Goal: Communication & Community: Answer question/provide support

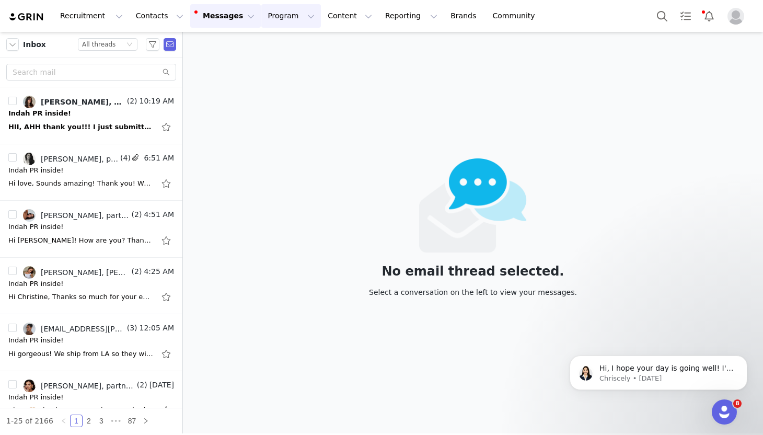
click at [271, 20] on button "Program Program" at bounding box center [291, 16] width 60 height 24
click at [275, 49] on p "Activations" at bounding box center [273, 46] width 40 height 11
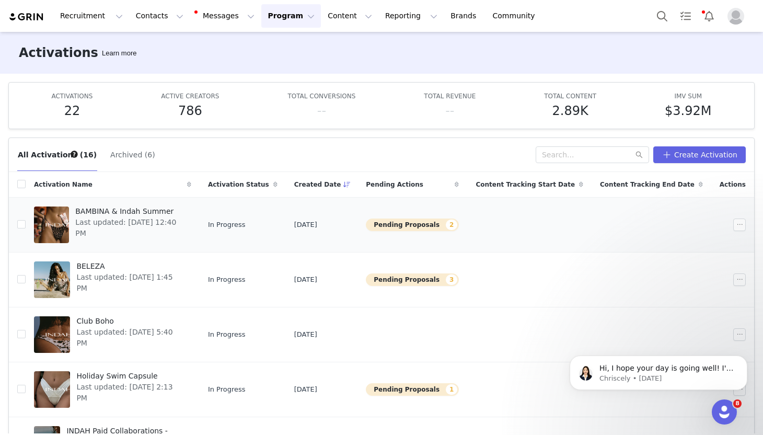
click at [61, 217] on div at bounding box center [51, 224] width 35 height 37
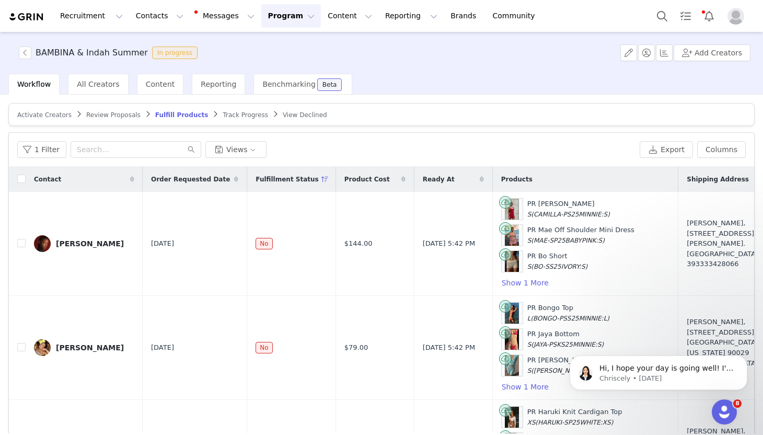
click at [122, 116] on span "Review Proposals" at bounding box center [113, 114] width 54 height 7
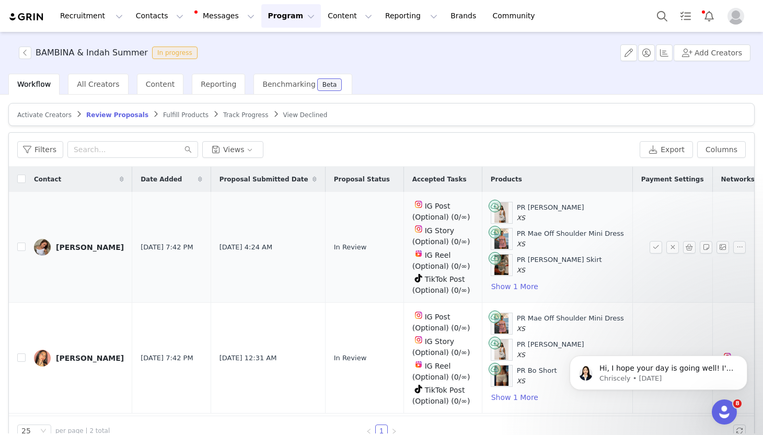
scroll to position [20, 0]
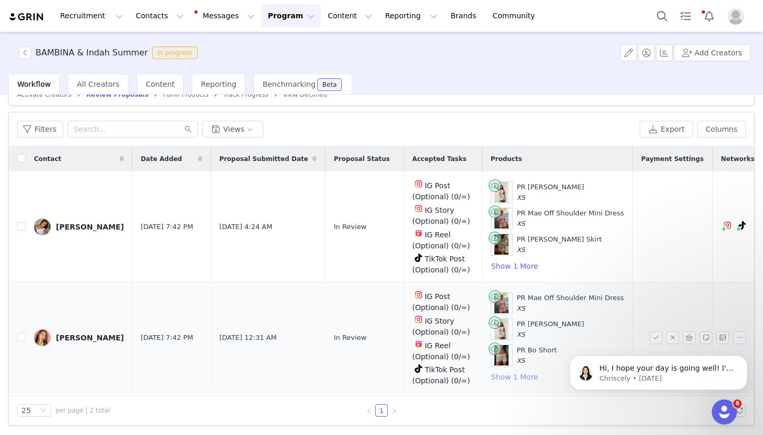
click at [498, 376] on button "Show 1 More" at bounding box center [514, 376] width 48 height 13
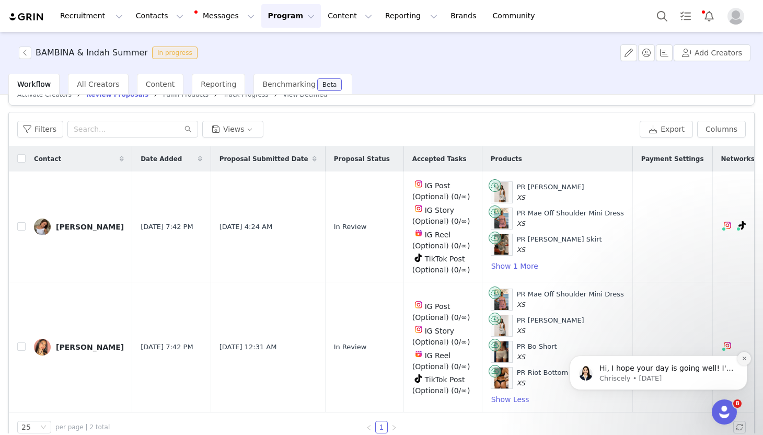
click at [742, 358] on icon "Dismiss notification" at bounding box center [744, 358] width 6 height 6
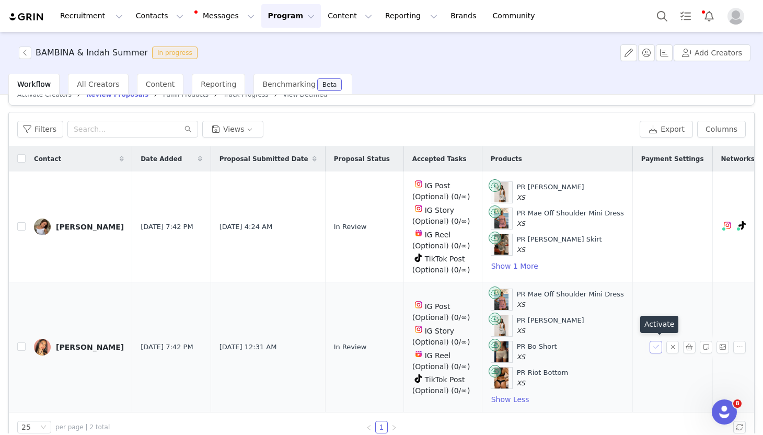
click at [656, 347] on button "button" at bounding box center [655, 347] width 13 height 13
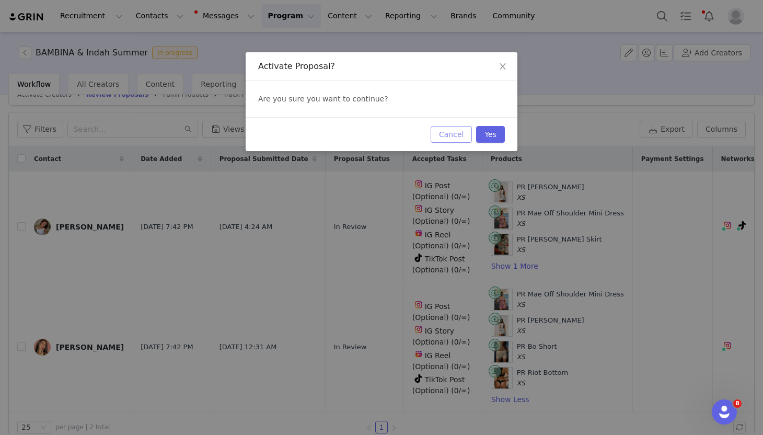
click at [448, 136] on button "Cancel" at bounding box center [450, 134] width 41 height 17
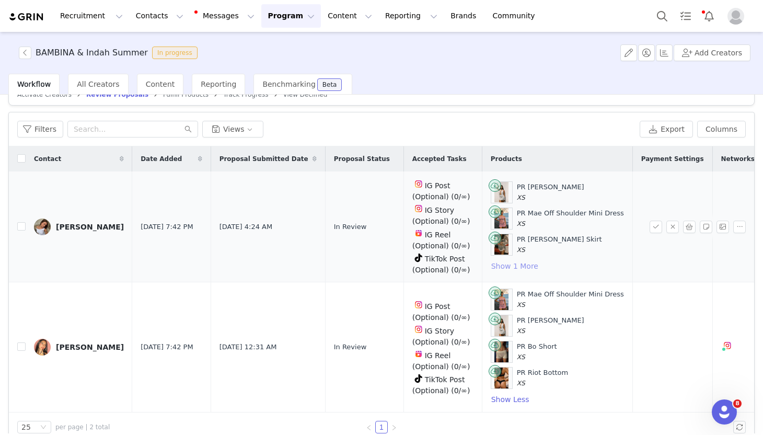
click at [490, 265] on button "Show 1 More" at bounding box center [514, 266] width 48 height 13
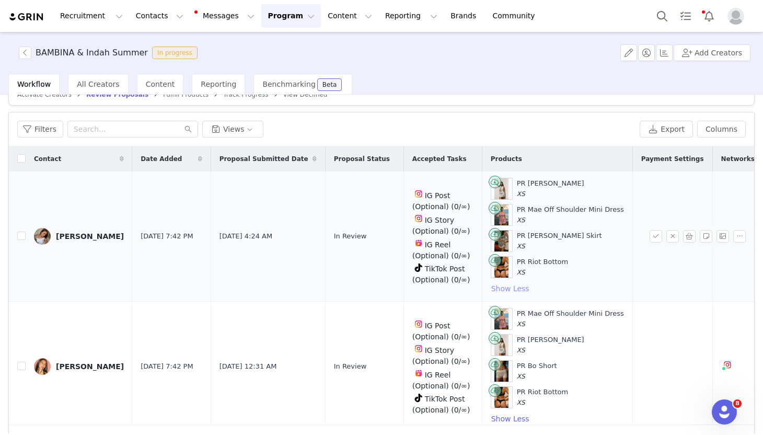
scroll to position [7, 0]
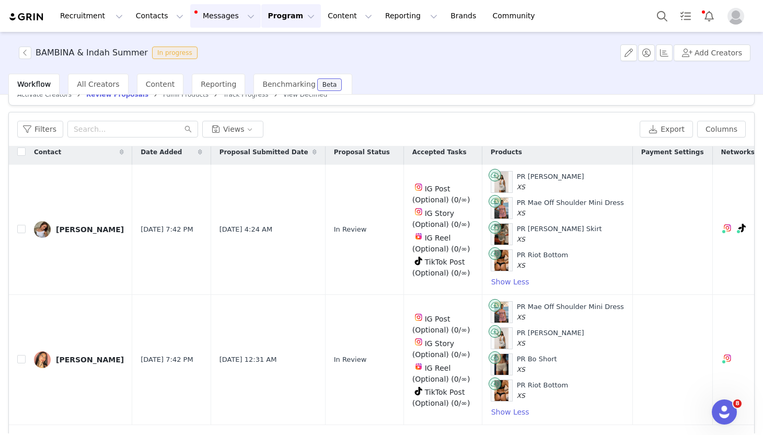
click at [216, 16] on button "Messages Messages" at bounding box center [225, 16] width 71 height 24
click at [221, 64] on span "56" at bounding box center [216, 66] width 15 height 10
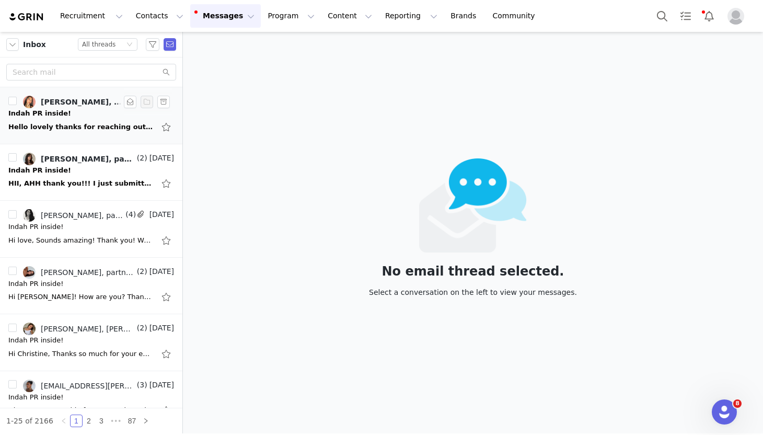
click at [107, 119] on div "Hello lovely thanks for reaching out! I’ve selected my favs :))) I also love lo…" at bounding box center [91, 127] width 166 height 17
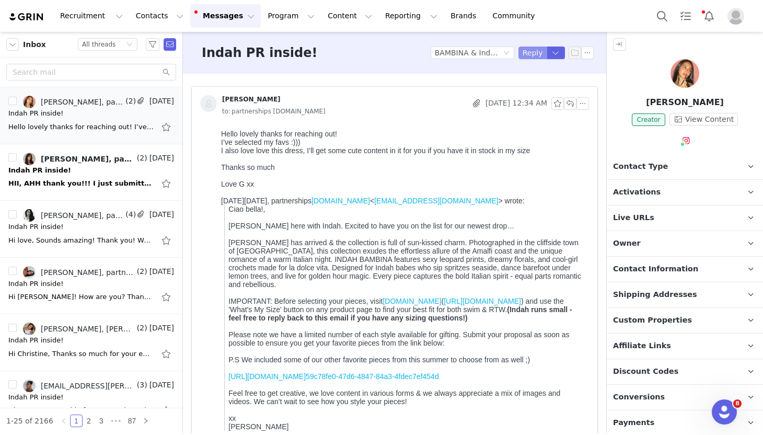
click at [525, 53] on button "Reply" at bounding box center [532, 52] width 29 height 13
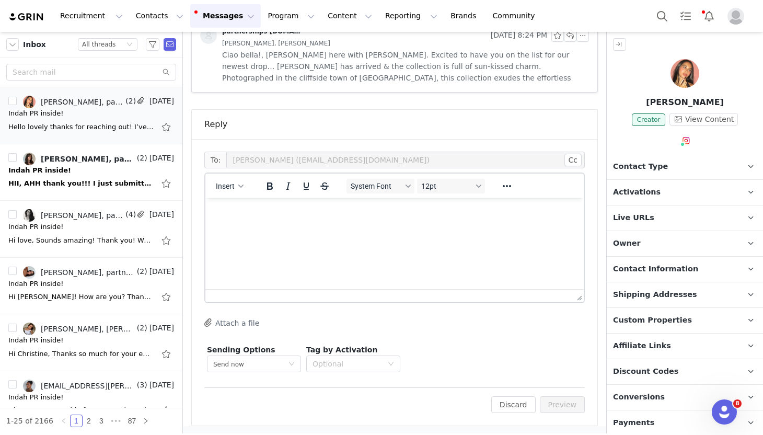
scroll to position [496, 0]
click at [258, 214] on p "Rich Text Area. Press ALT-0 for help." at bounding box center [394, 210] width 361 height 11
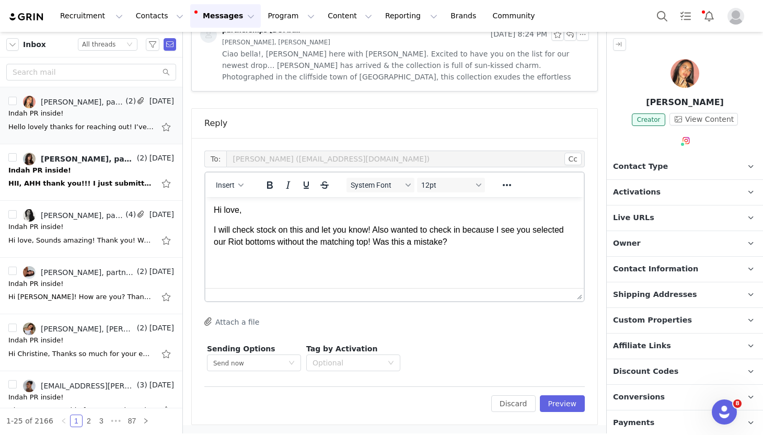
scroll to position [0, 0]
click at [572, 400] on button "Preview" at bounding box center [562, 403] width 45 height 17
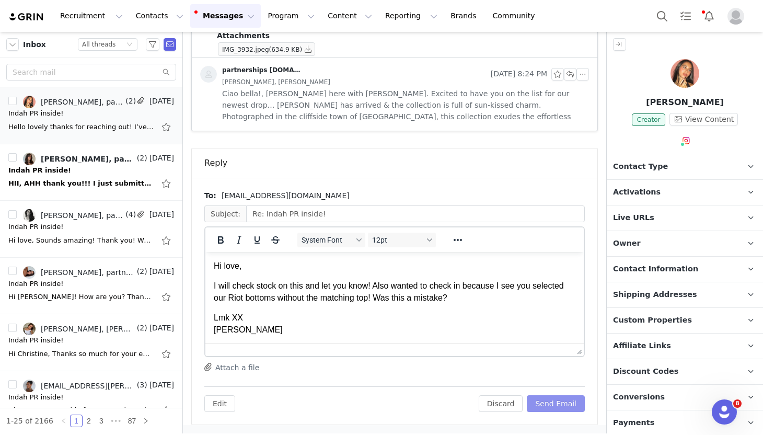
click at [559, 404] on button "Send Email" at bounding box center [555, 403] width 58 height 17
